Goal: Task Accomplishment & Management: Use online tool/utility

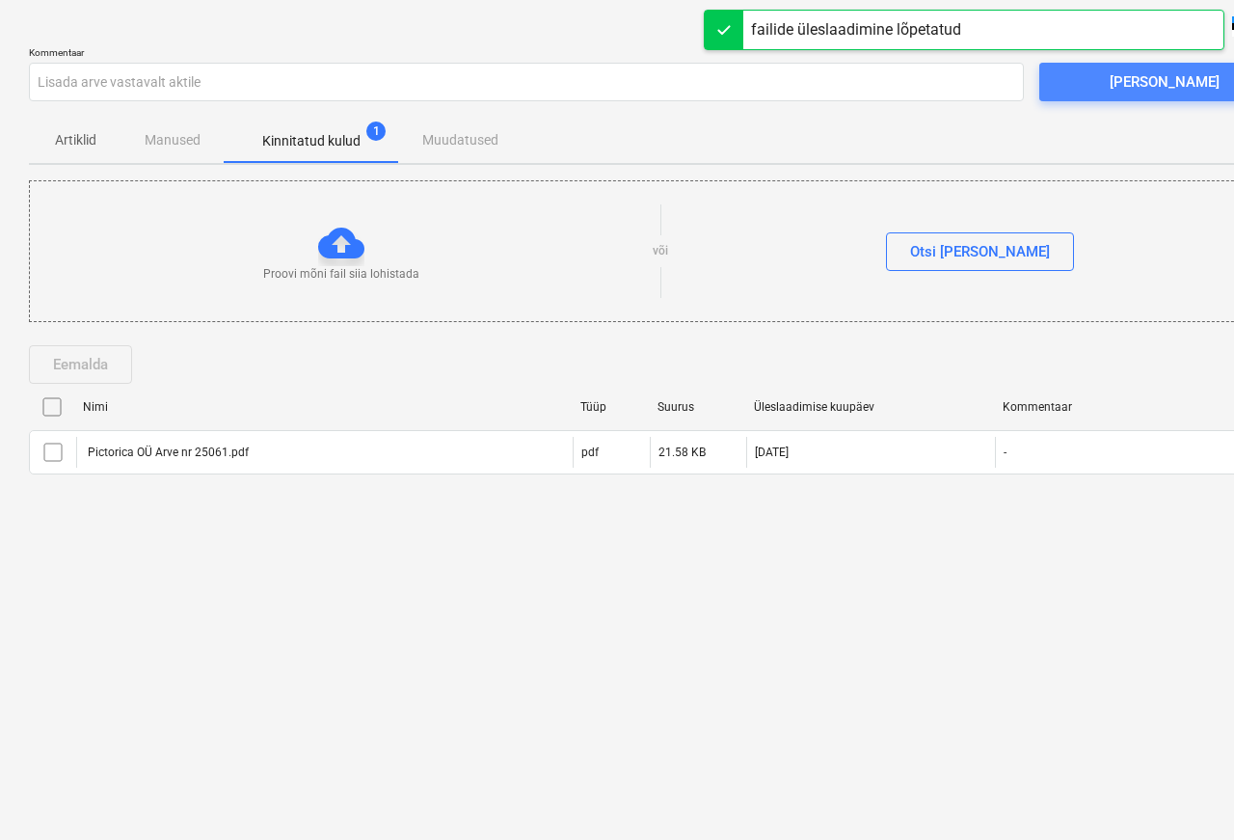
click at [1156, 76] on div "[PERSON_NAME]" at bounding box center [1164, 81] width 110 height 25
click at [1144, 82] on div "[PERSON_NAME]" at bounding box center [1164, 81] width 110 height 25
